Goal: Navigation & Orientation: Find specific page/section

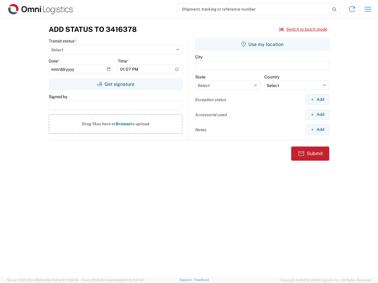
click at [253, 9] on input "search" at bounding box center [253, 9] width 153 height 11
click at [334, 9] on icon at bounding box center [334, 9] width 8 height 8
click at [352, 9] on icon at bounding box center [351, 8] width 9 height 9
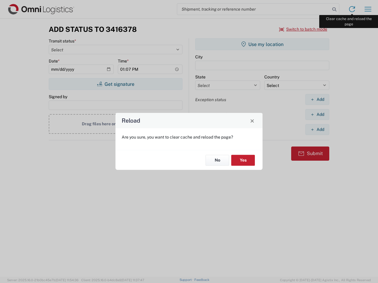
click at [368, 9] on div "Reload Are you sure, you want to clear cache and reload the page? No Yes" at bounding box center [189, 141] width 378 height 283
click at [303, 29] on div "Reload Are you sure, you want to clear cache and reload the page? No Yes" at bounding box center [189, 141] width 378 height 283
click at [115, 84] on div "Reload Are you sure, you want to clear cache and reload the page? No Yes" at bounding box center [189, 141] width 378 height 283
click at [262, 44] on div "Reload Are you sure, you want to clear cache and reload the page? No Yes" at bounding box center [189, 141] width 378 height 283
click at [317, 99] on div "Reload Are you sure, you want to clear cache and reload the page? No Yes" at bounding box center [189, 141] width 378 height 283
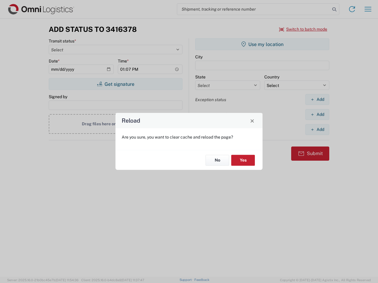
click at [317, 114] on div "Reload Are you sure, you want to clear cache and reload the page? No Yes" at bounding box center [189, 141] width 378 height 283
click at [317, 130] on div "Reload Are you sure, you want to clear cache and reload the page? No Yes" at bounding box center [189, 141] width 378 height 283
